Goal: Transaction & Acquisition: Download file/media

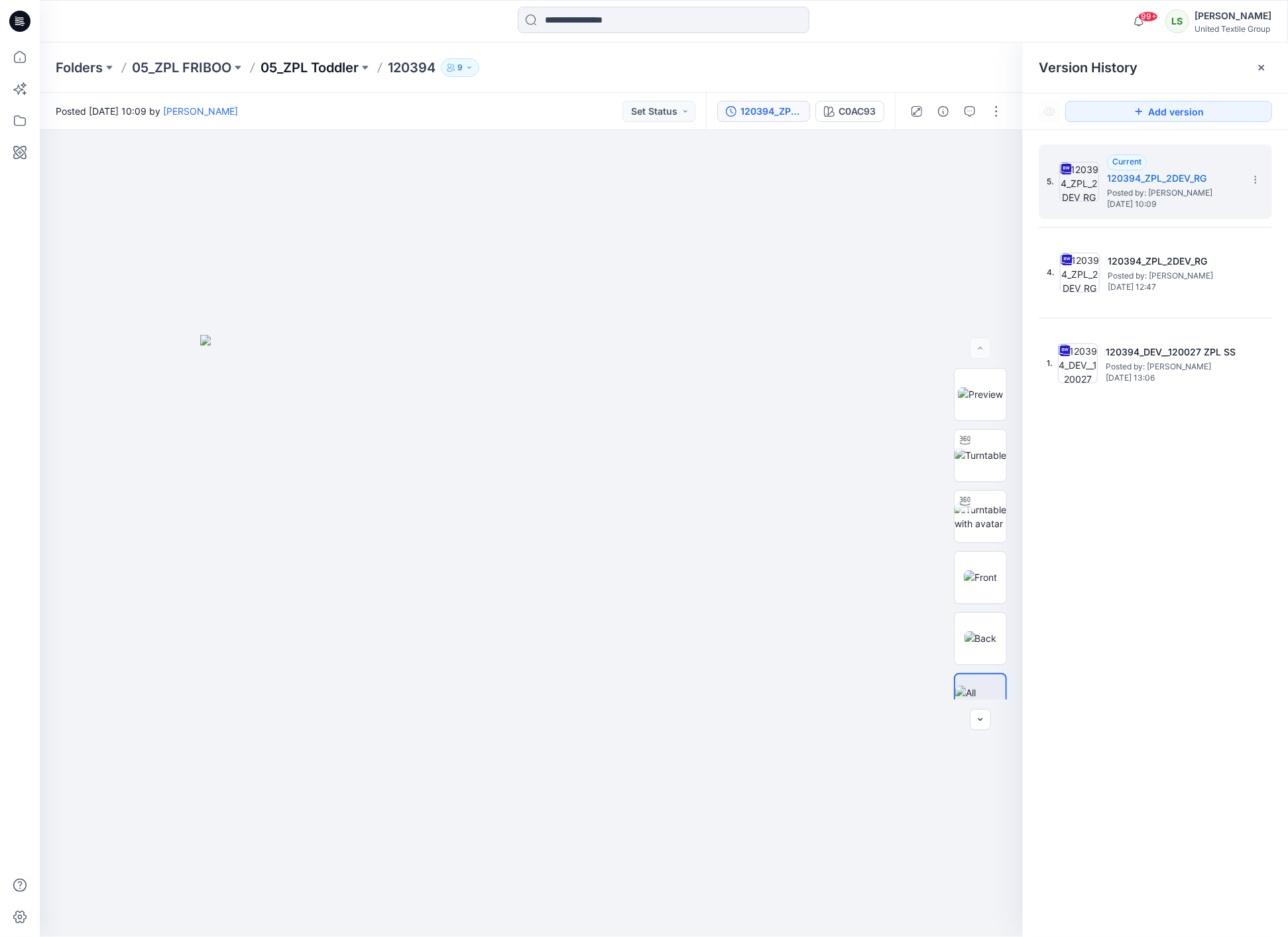
click at [297, 68] on p "05_ZPL Toddler" at bounding box center [310, 67] width 98 height 19
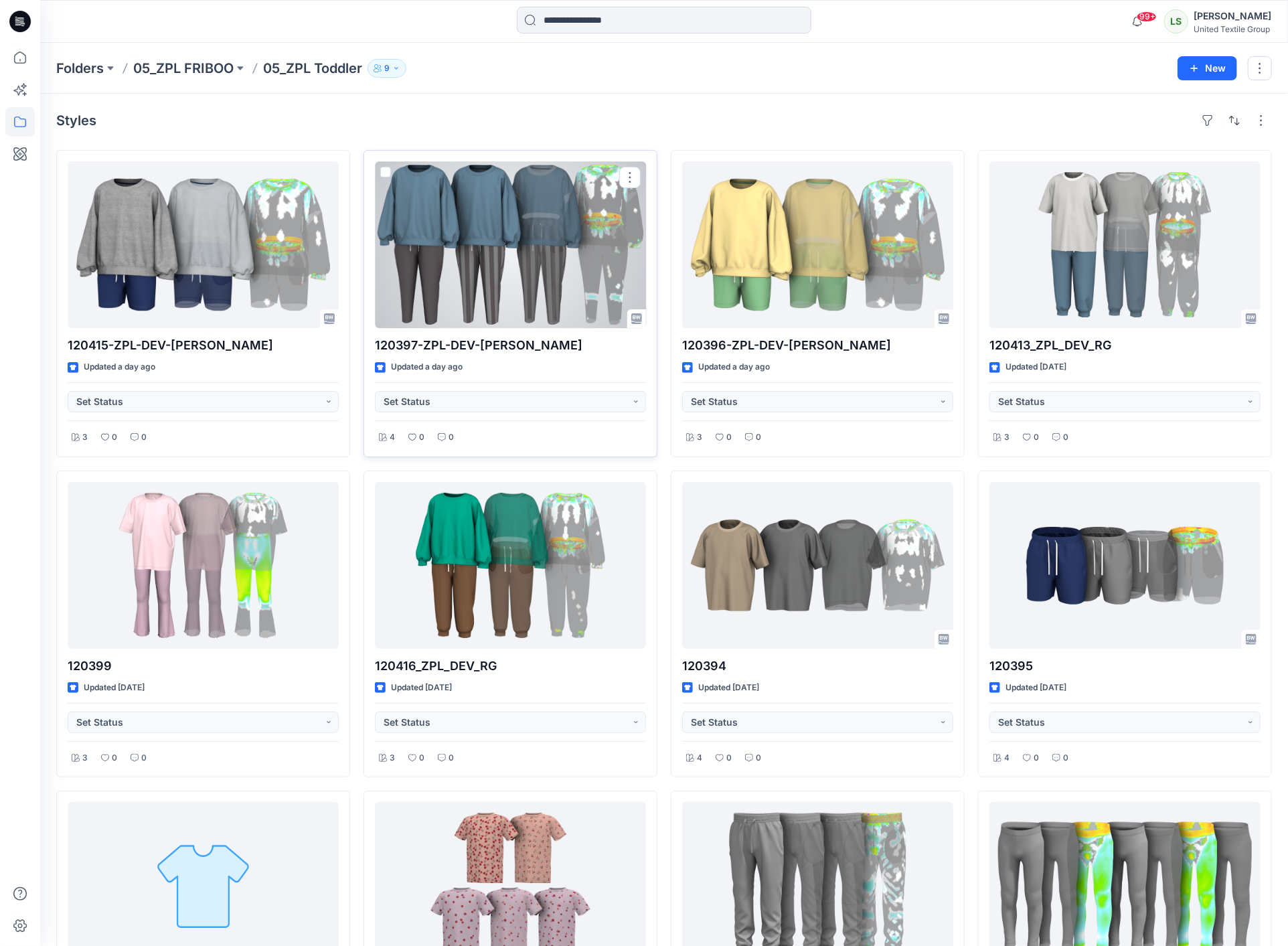
click at [489, 254] on div at bounding box center [510, 245] width 271 height 167
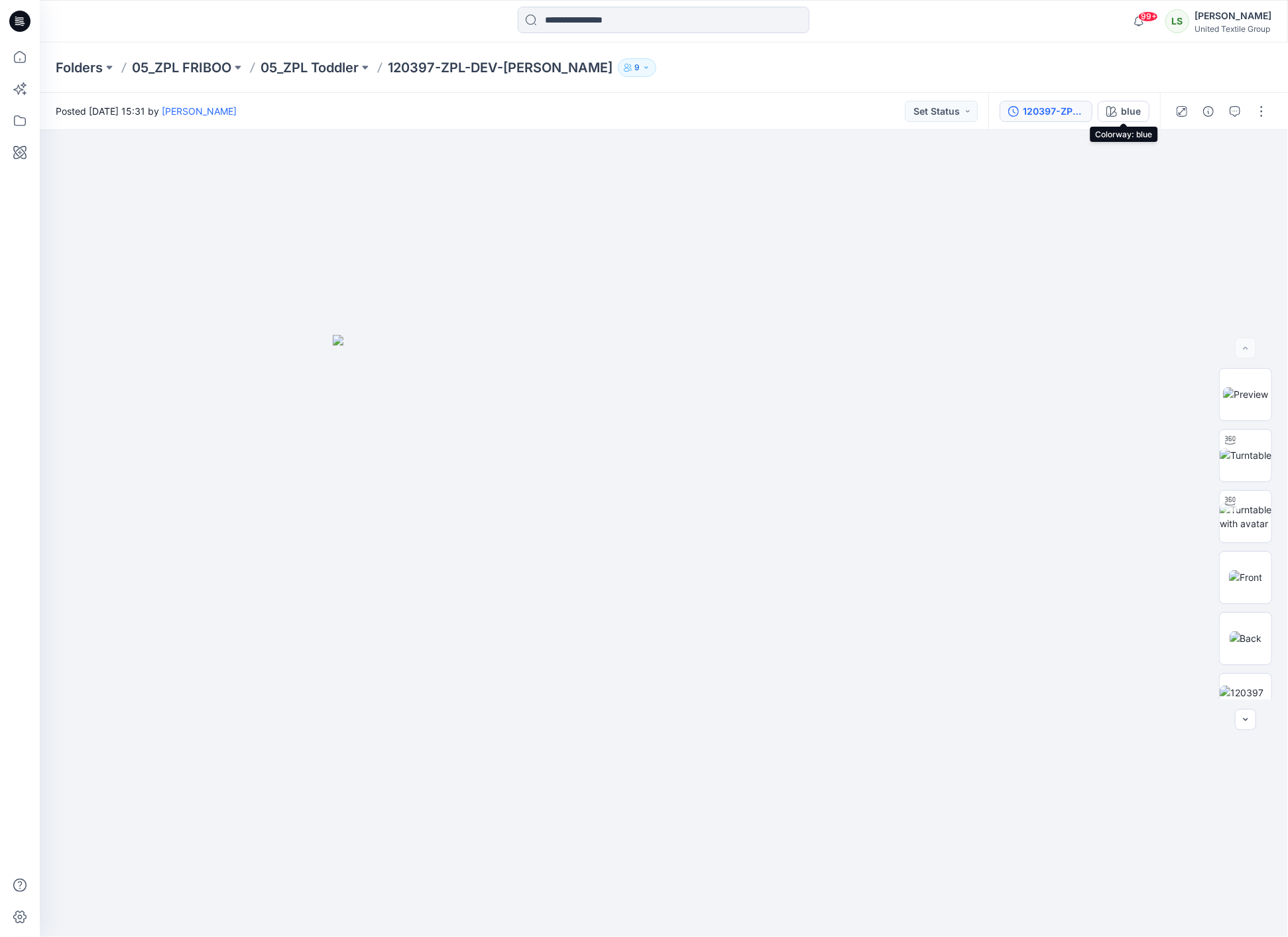
click at [1081, 104] on div "120397-ZPL-DEV-[PERSON_NAME]" at bounding box center [1053, 111] width 61 height 15
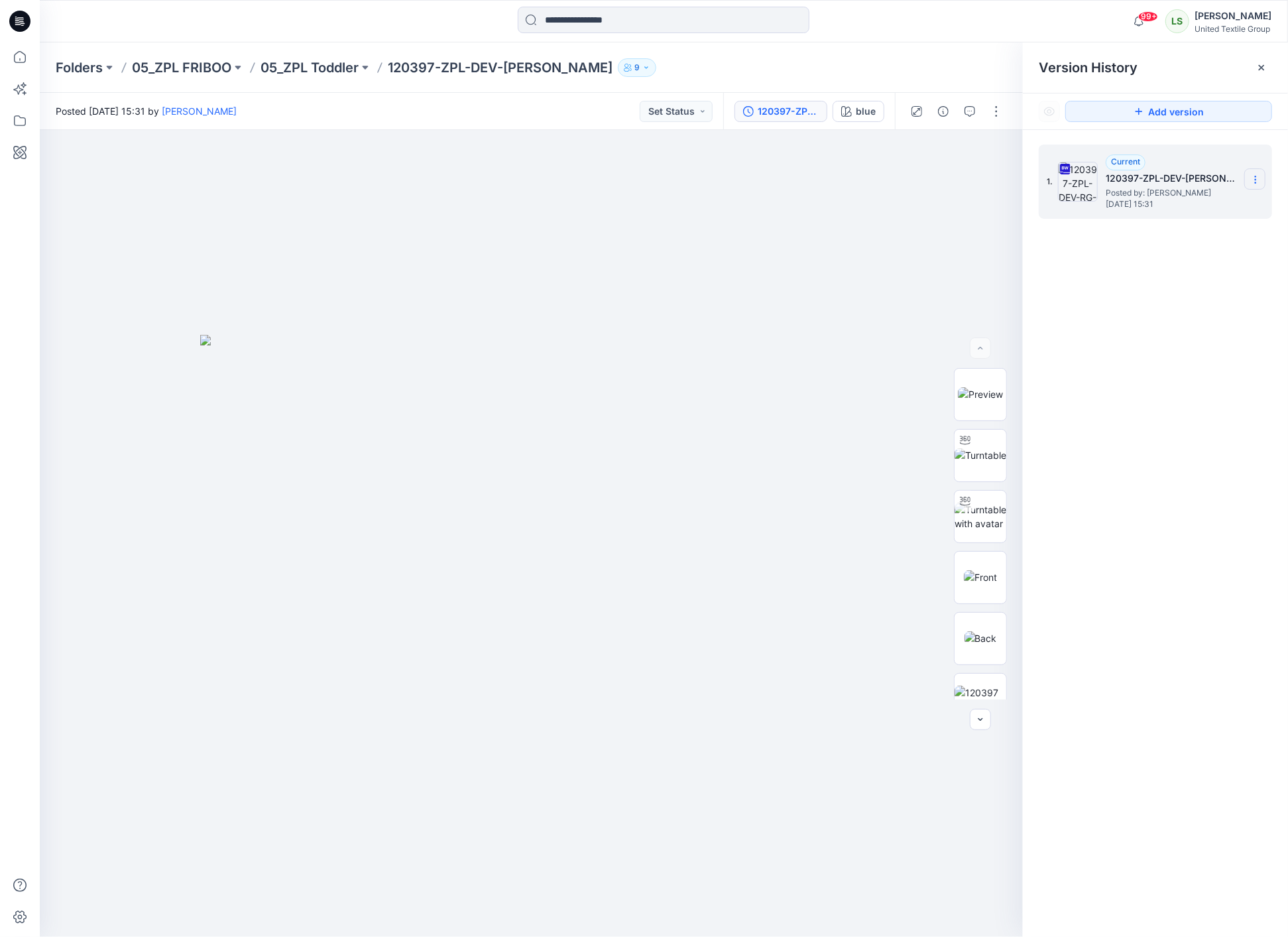
drag, startPoint x: 1260, startPoint y: 174, endPoint x: 1258, endPoint y: 185, distance: 11.2
click at [1260, 174] on section at bounding box center [1255, 179] width 21 height 21
click at [1167, 212] on span "Download Source BW File" at bounding box center [1188, 206] width 111 height 16
